Goal: Task Accomplishment & Management: Manage account settings

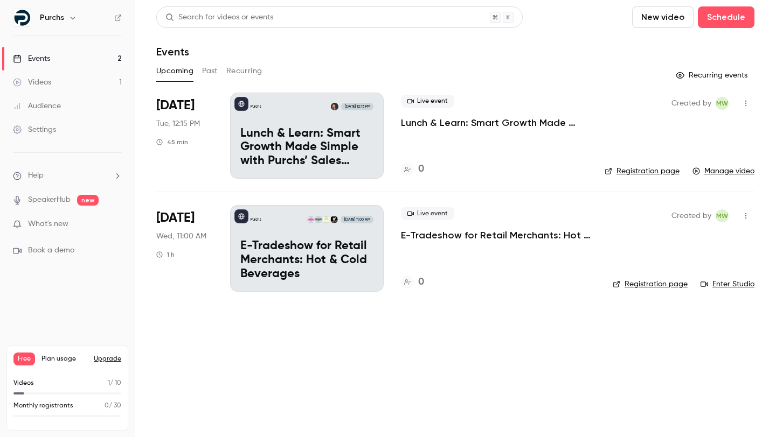
click at [44, 82] on div "Videos" at bounding box center [32, 82] width 38 height 11
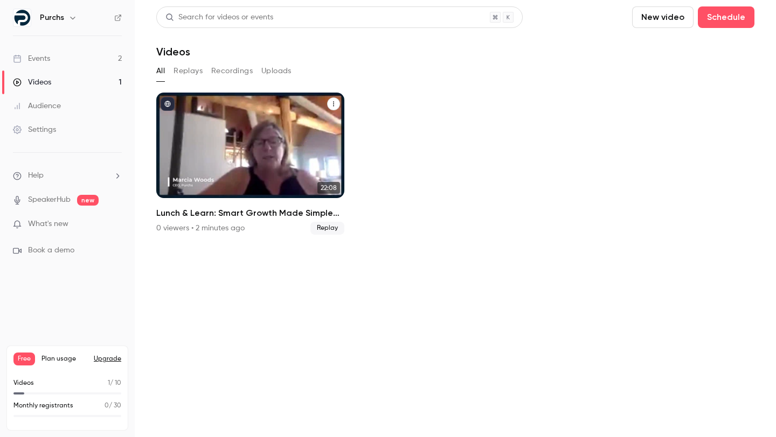
click at [244, 124] on div "Purchs [DATE] Lunch & Learn: Smart Growth Made Simple with Purchs’ Sales Dashbo…" at bounding box center [250, 146] width 188 height 106
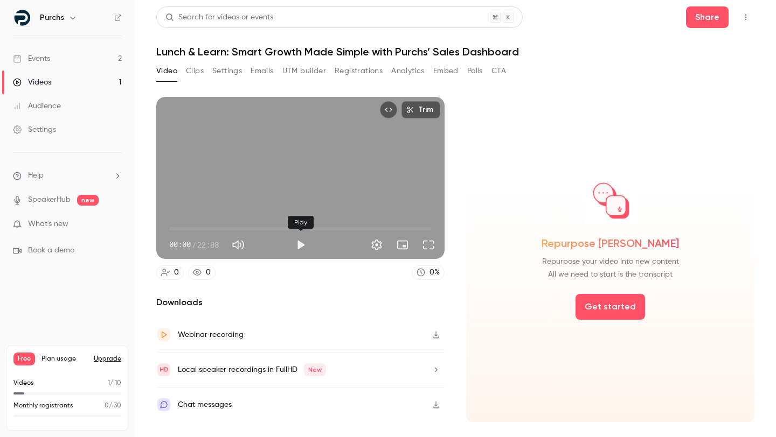
click at [301, 247] on button "Play" at bounding box center [301, 245] width 22 height 22
click at [428, 241] on button "Full screen" at bounding box center [428, 245] width 22 height 22
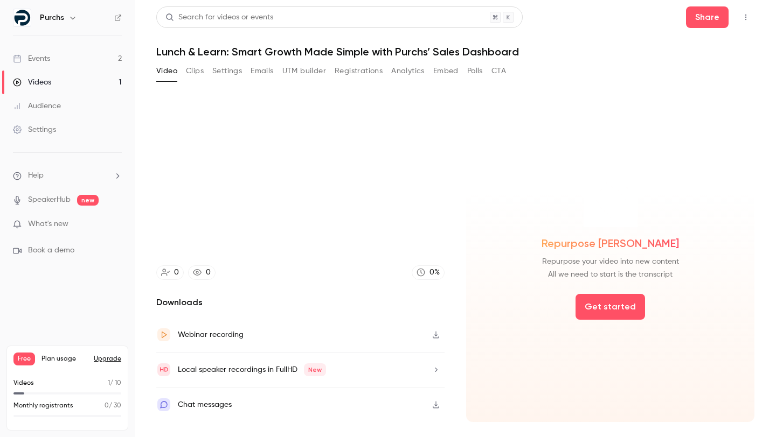
type input "*****"
click at [222, 70] on button "Settings" at bounding box center [227, 70] width 30 height 17
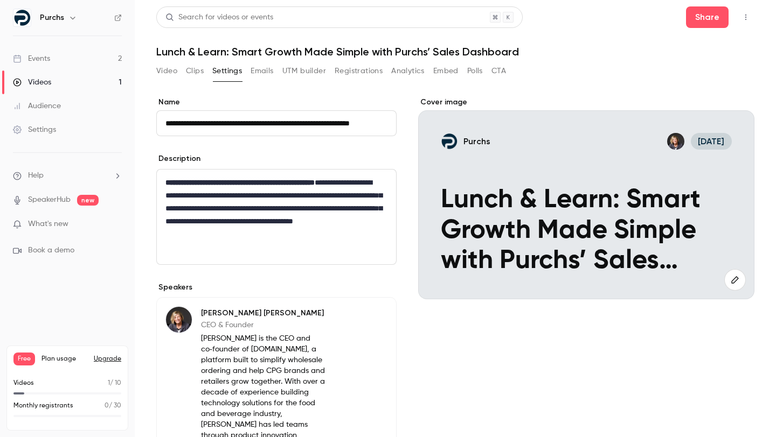
click at [45, 81] on div "Videos" at bounding box center [32, 82] width 38 height 11
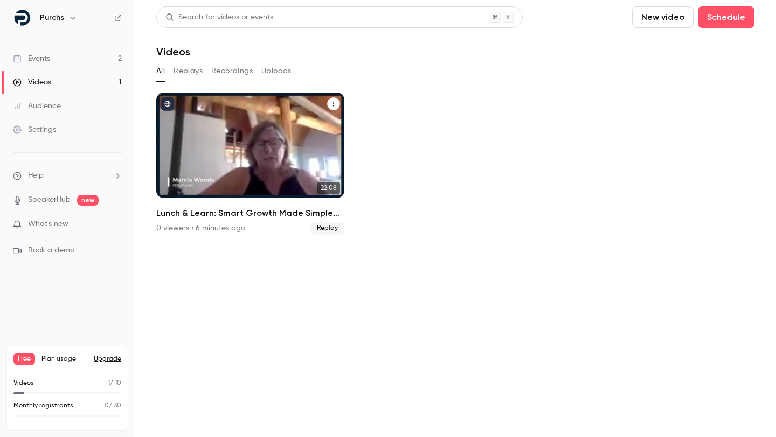
click at [333, 102] on icon "Lunch & Learn: Smart Growth Made Simple with Purchs’ Sales Dashboard" at bounding box center [333, 104] width 1 height 5
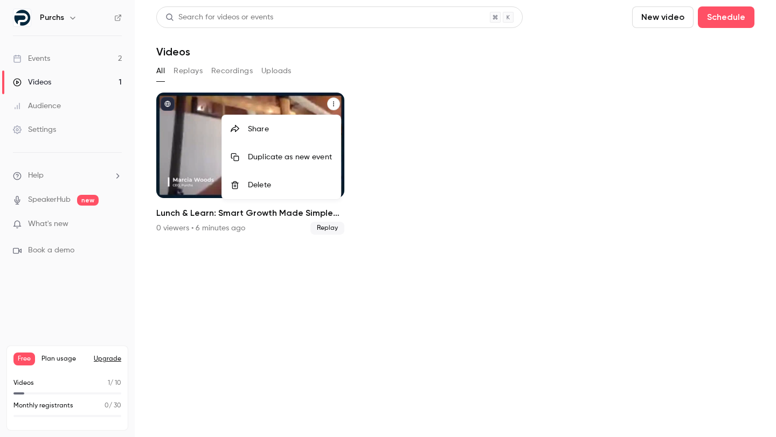
click at [254, 184] on div "Delete" at bounding box center [290, 185] width 84 height 11
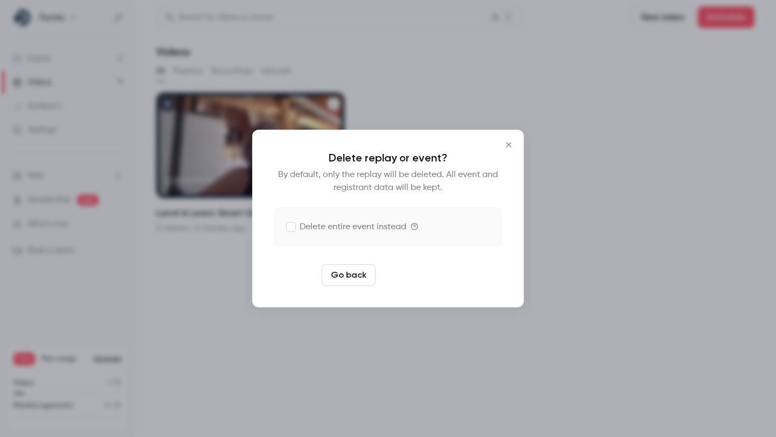
click at [407, 276] on button "Delete replay" at bounding box center [417, 275] width 75 height 22
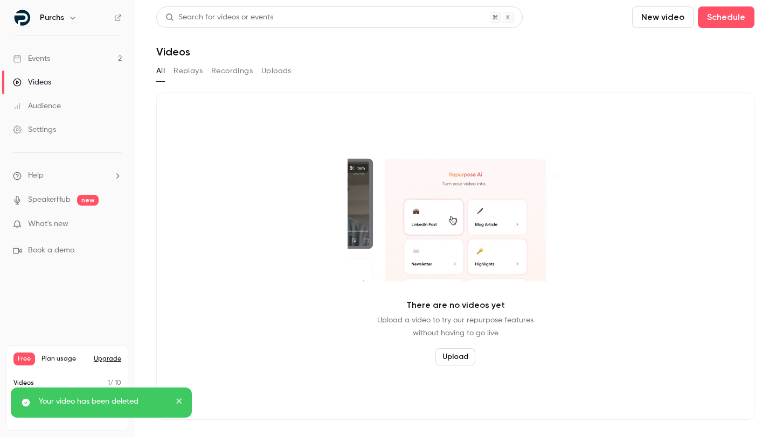
click at [53, 60] on link "Events 2" at bounding box center [67, 59] width 135 height 24
